Goal: Information Seeking & Learning: Check status

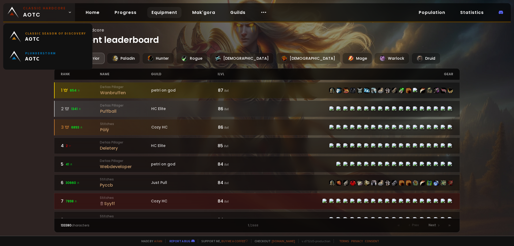
click at [58, 14] on span "Classic Hardcore AOTC" at bounding box center [44, 12] width 43 height 13
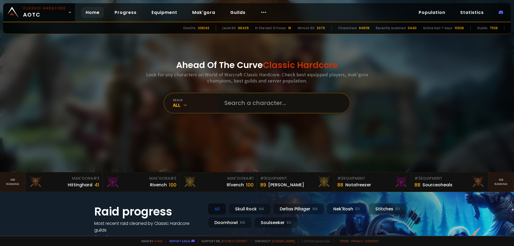
click at [241, 104] on input "text" at bounding box center [282, 102] width 122 height 19
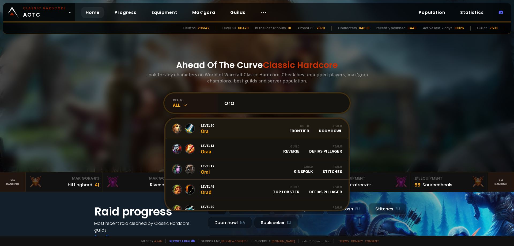
type input "ora"
click at [257, 129] on link "Level 60 Ora Guild Frontier Realm Doomhowl" at bounding box center [257, 129] width 183 height 20
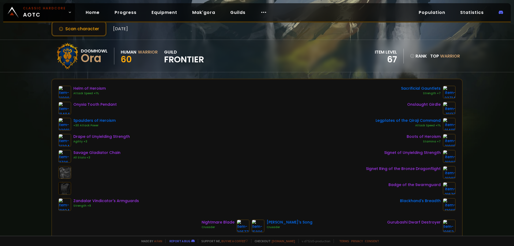
scroll to position [54, 0]
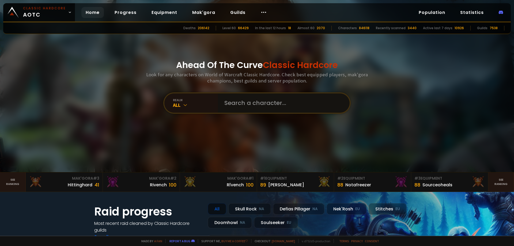
click at [248, 104] on input "text" at bounding box center [282, 102] width 122 height 19
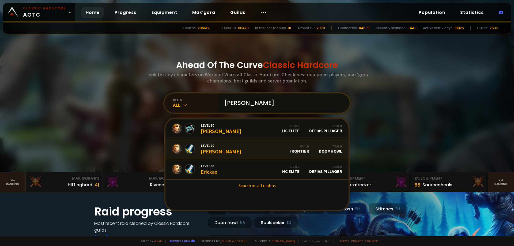
type input "[PERSON_NAME]"
click at [223, 148] on link "Level 60 [PERSON_NAME] Guild Frontier Realm Doomhowl" at bounding box center [257, 149] width 183 height 20
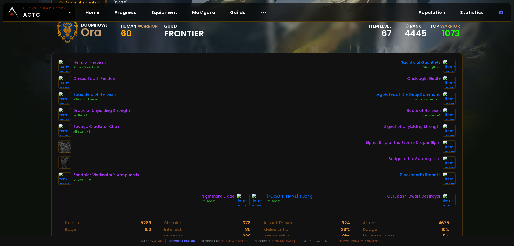
scroll to position [134, 0]
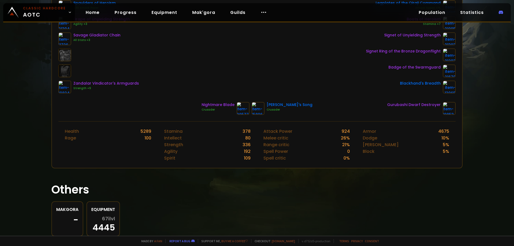
click at [227, 100] on div "Helm of Heroism Attack Speed +1% Onyxia Tooth Pendant Spaulders of Heroism +30 …" at bounding box center [257, 42] width 410 height 160
drag, startPoint x: 228, startPoint y: 108, endPoint x: 249, endPoint y: 108, distance: 20.9
click at [229, 108] on div "Crusader" at bounding box center [218, 110] width 33 height 4
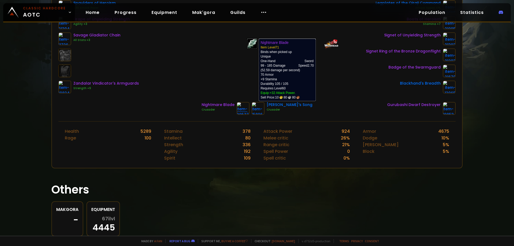
click at [250, 108] on img at bounding box center [243, 108] width 13 height 13
